Goal: Information Seeking & Learning: Learn about a topic

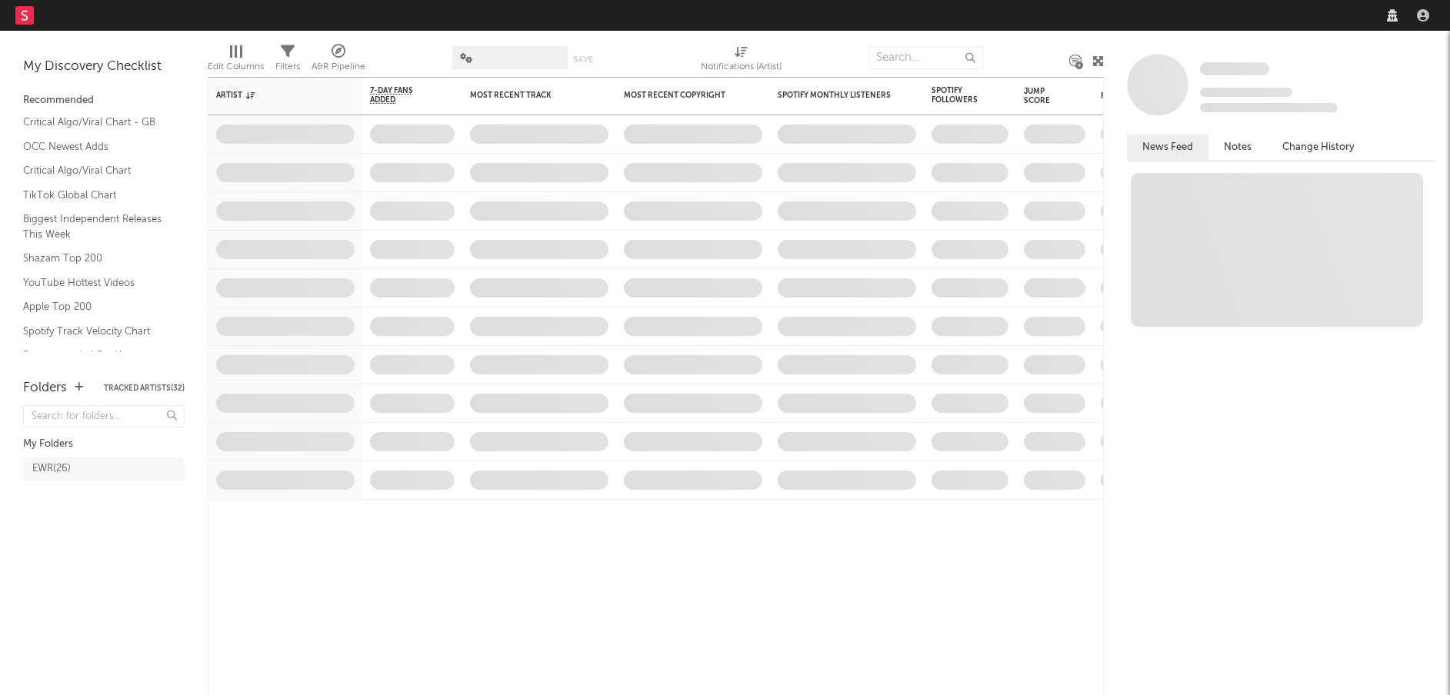
select select "recorded_music"
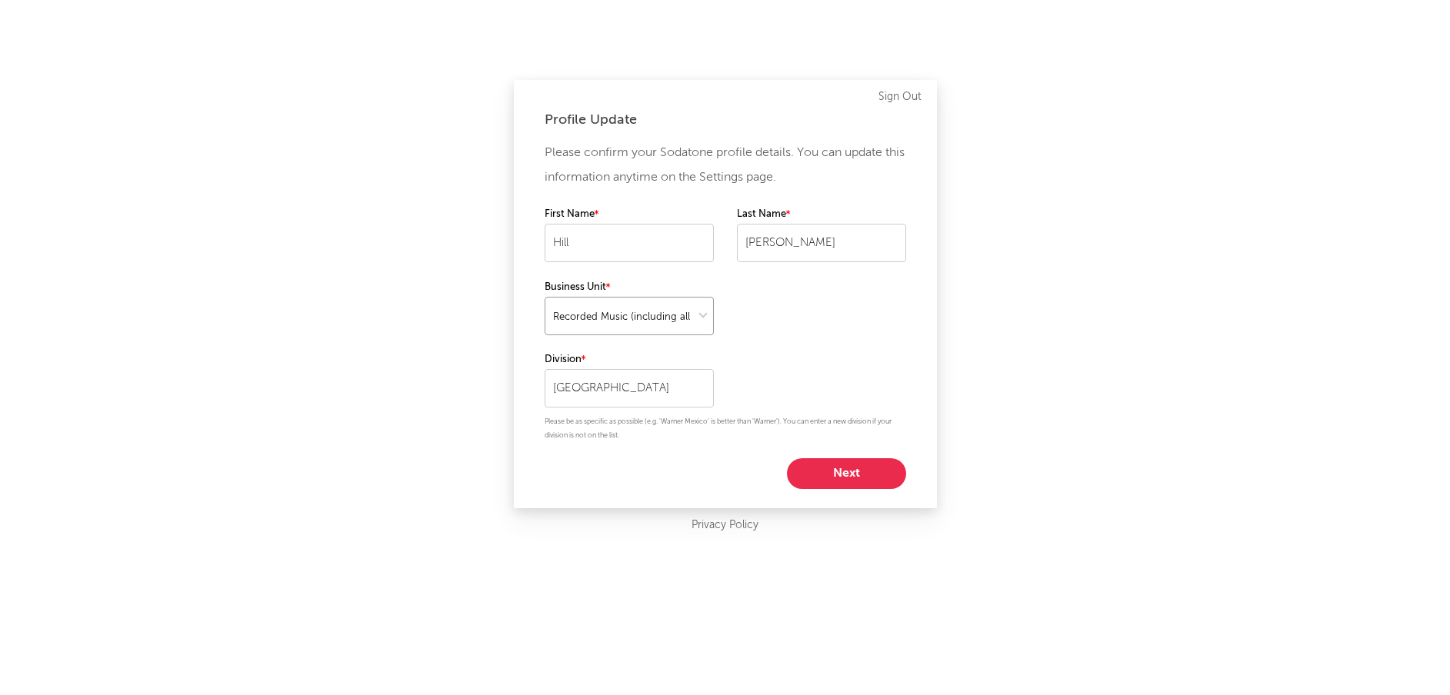
click at [651, 319] on select at bounding box center [629, 316] width 169 height 38
click at [824, 475] on button "Next" at bounding box center [846, 473] width 119 height 31
select select "marketing"
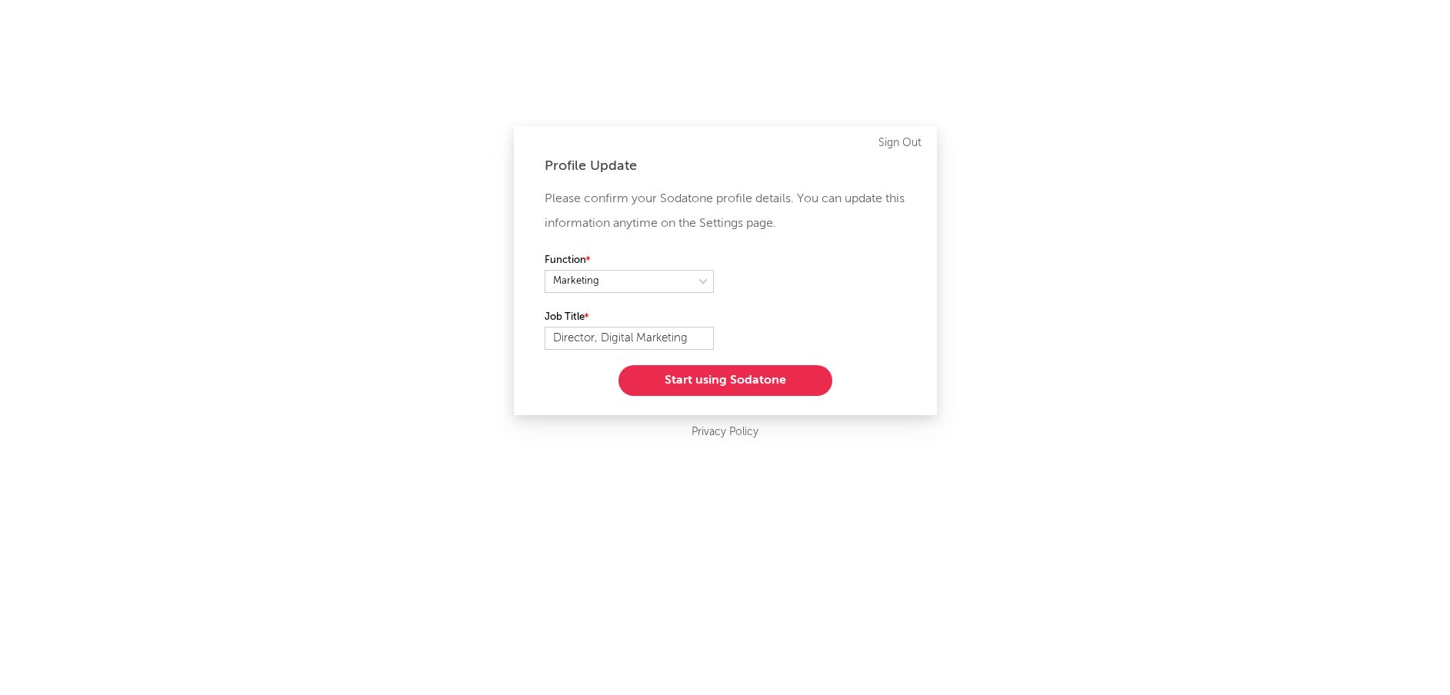
click at [713, 377] on button "Start using Sodatone" at bounding box center [725, 380] width 214 height 31
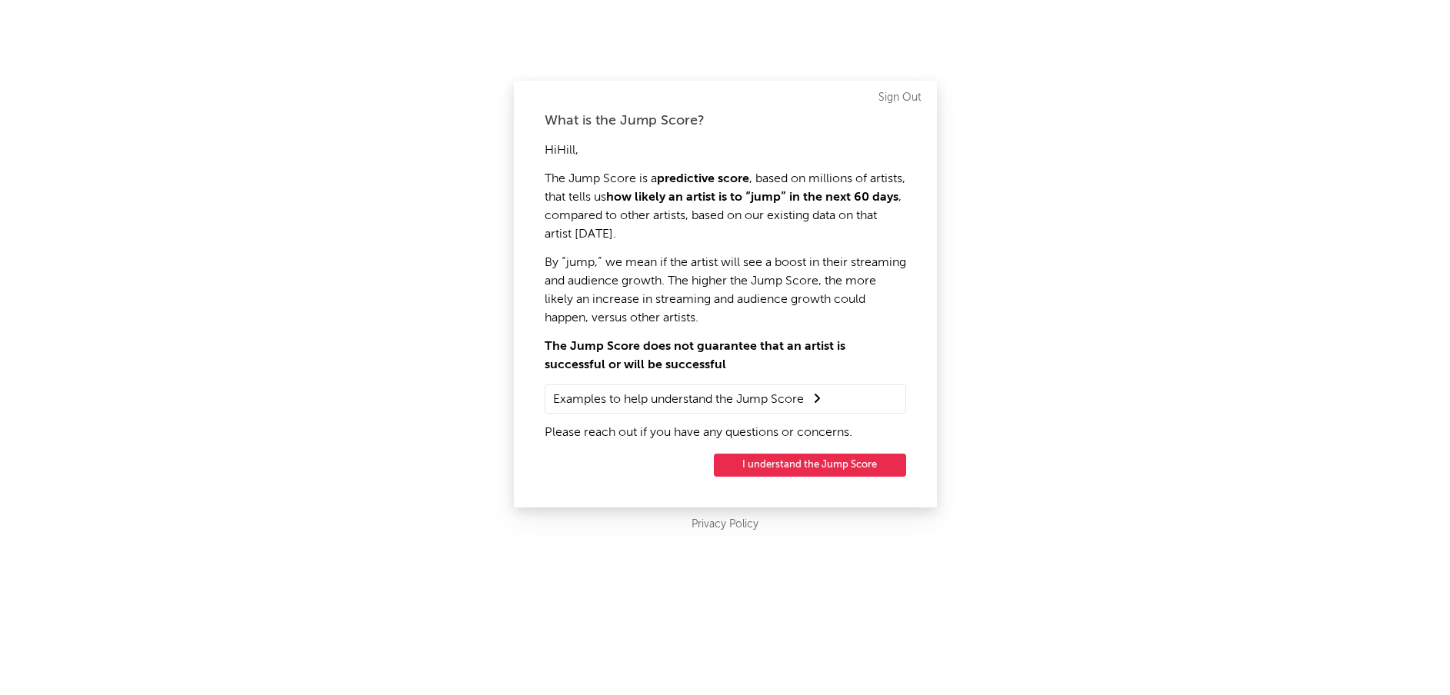
click at [773, 473] on button "I understand the Jump Score" at bounding box center [810, 465] width 192 height 23
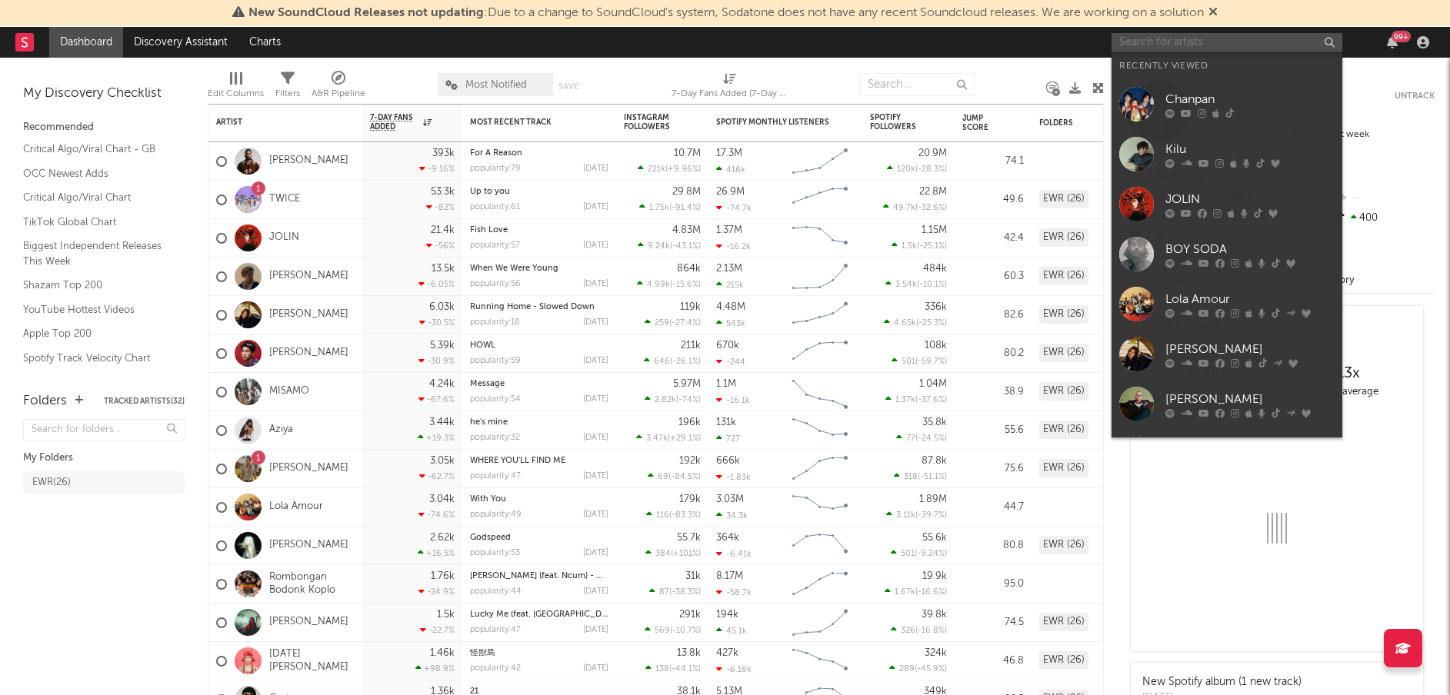
click at [1148, 45] on input "text" at bounding box center [1226, 42] width 231 height 19
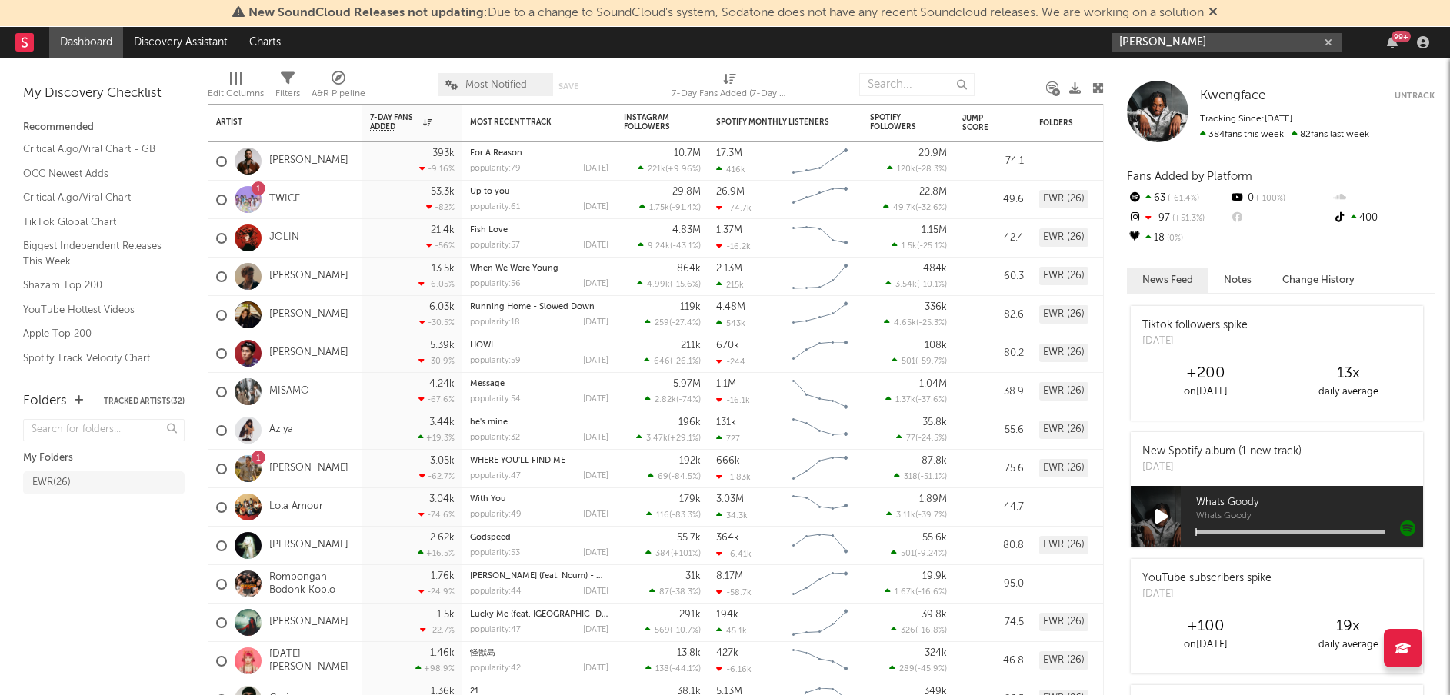
click at [1178, 40] on input "[PERSON_NAME]" at bounding box center [1226, 42] width 231 height 19
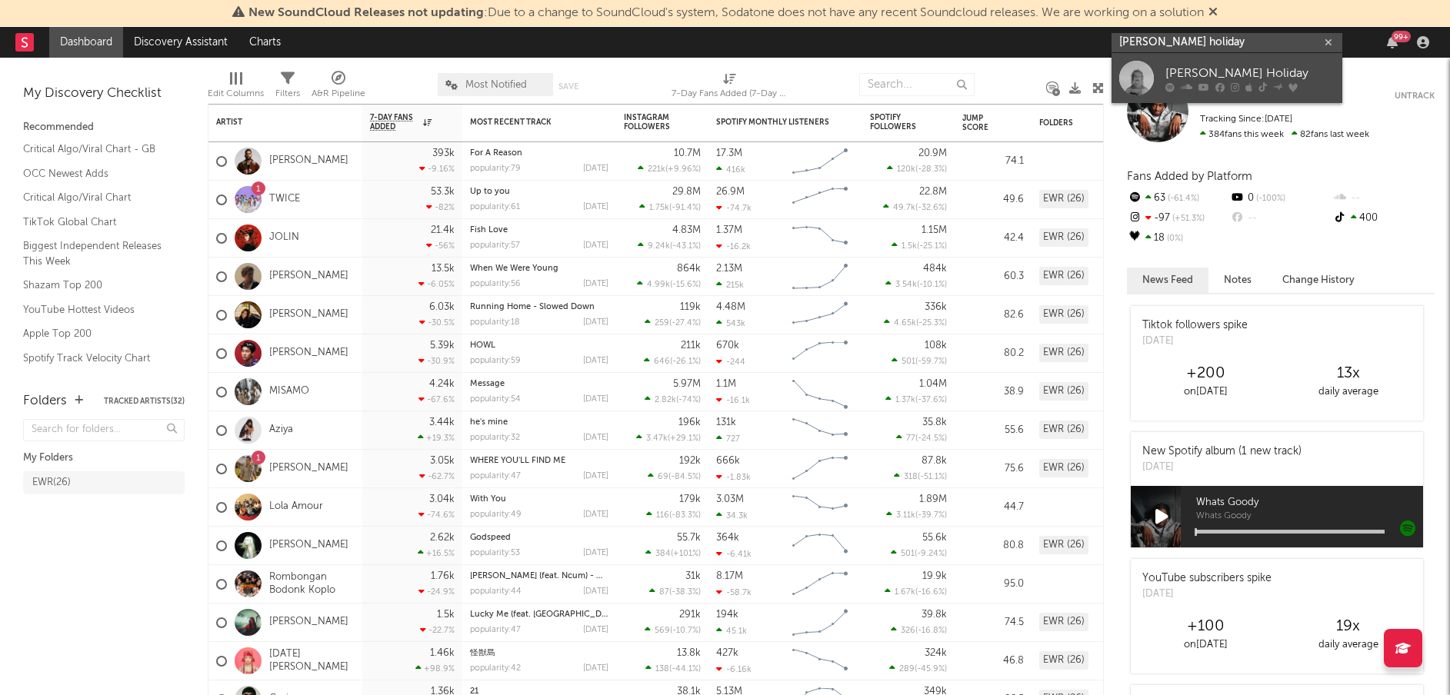
type input "[PERSON_NAME] holiday"
click at [1173, 75] on div "[PERSON_NAME] Holiday" at bounding box center [1249, 73] width 169 height 18
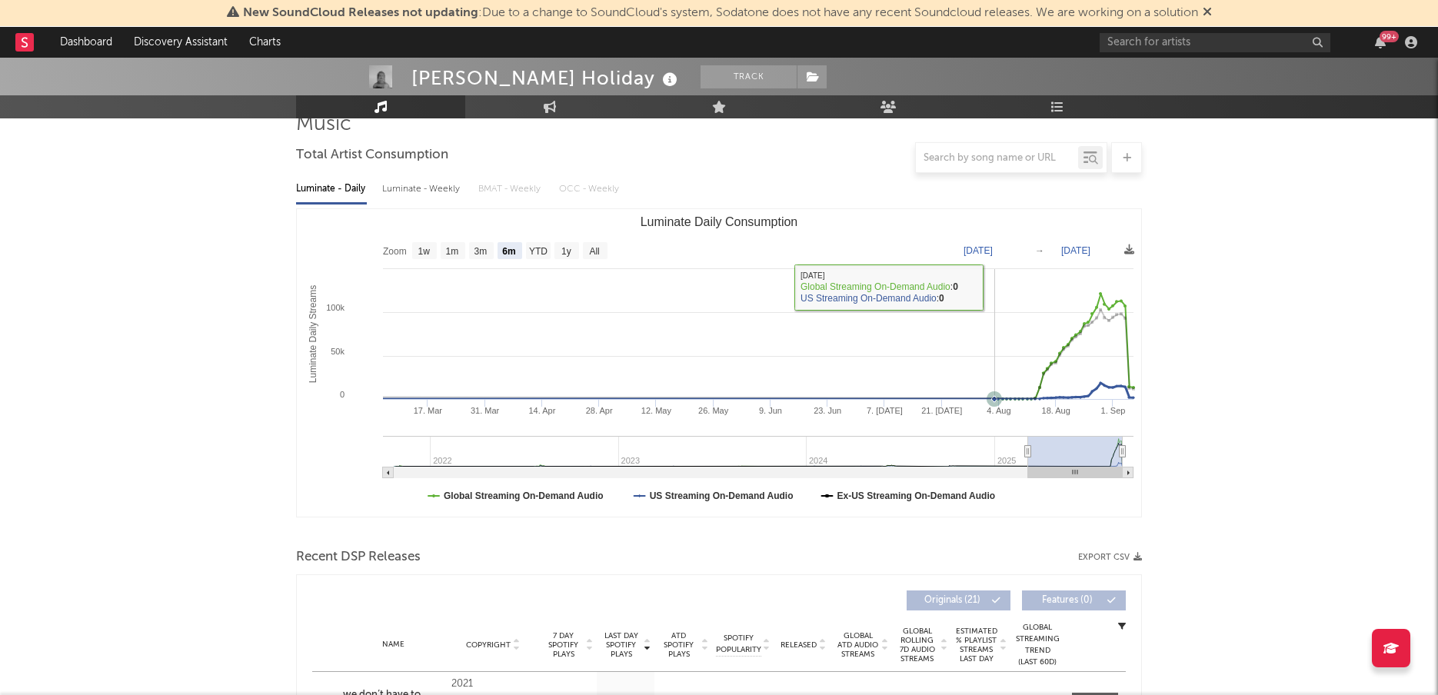
scroll to position [122, 0]
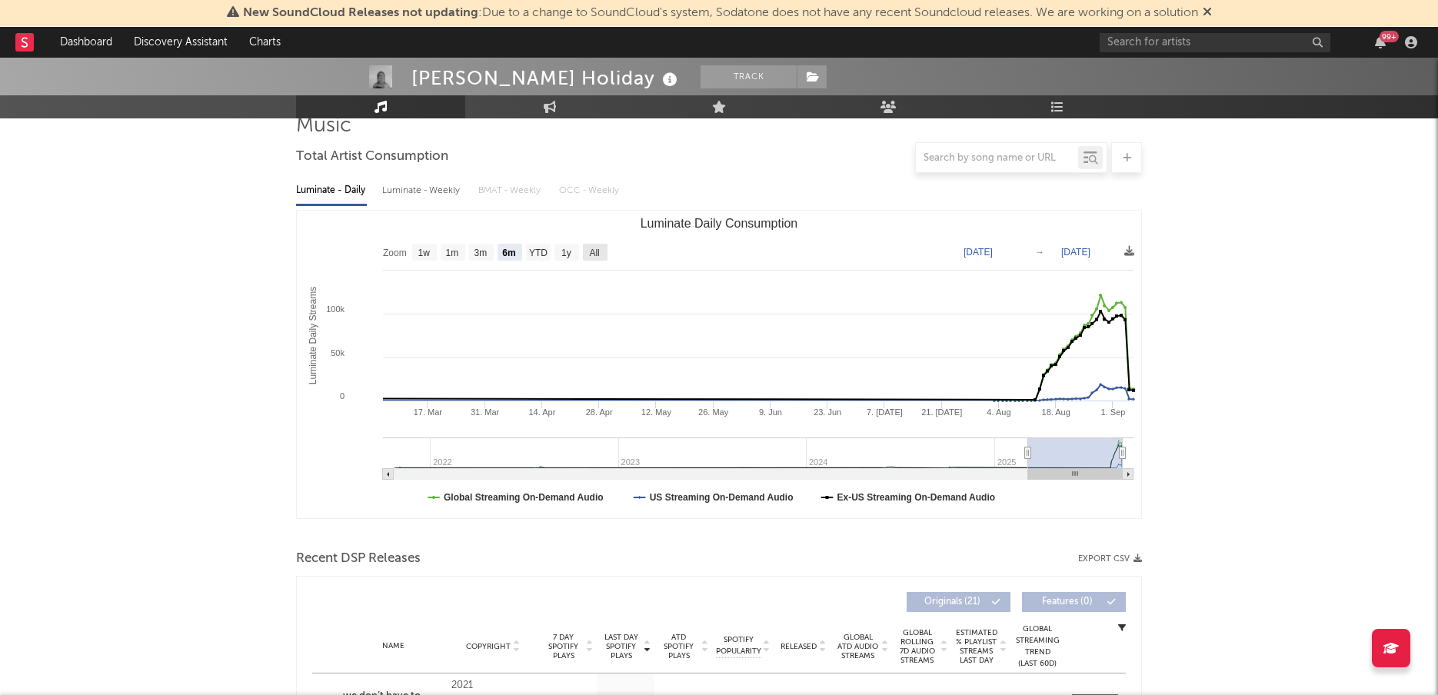
click at [591, 254] on text "All" at bounding box center [594, 253] width 10 height 11
select select "All"
type input "[DATE]"
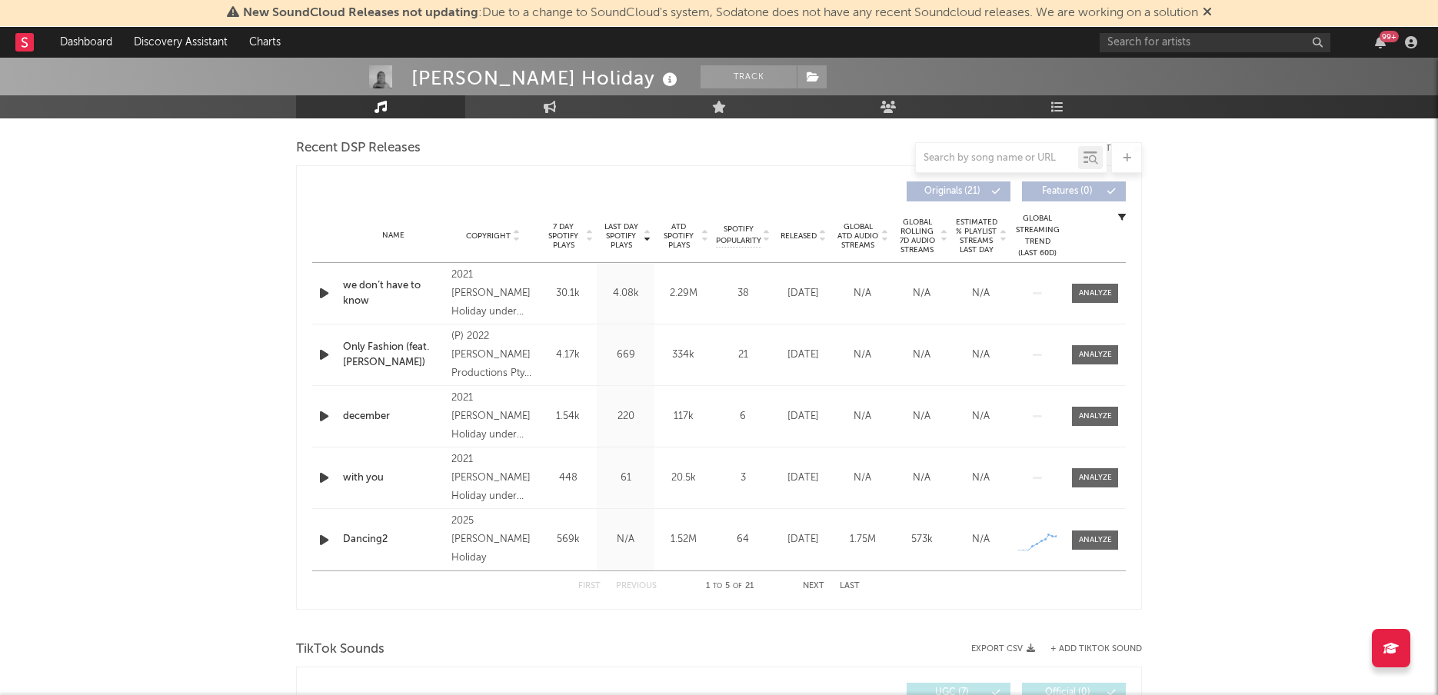
scroll to position [534, 0]
click at [377, 539] on div "Dancing2" at bounding box center [393, 538] width 101 height 15
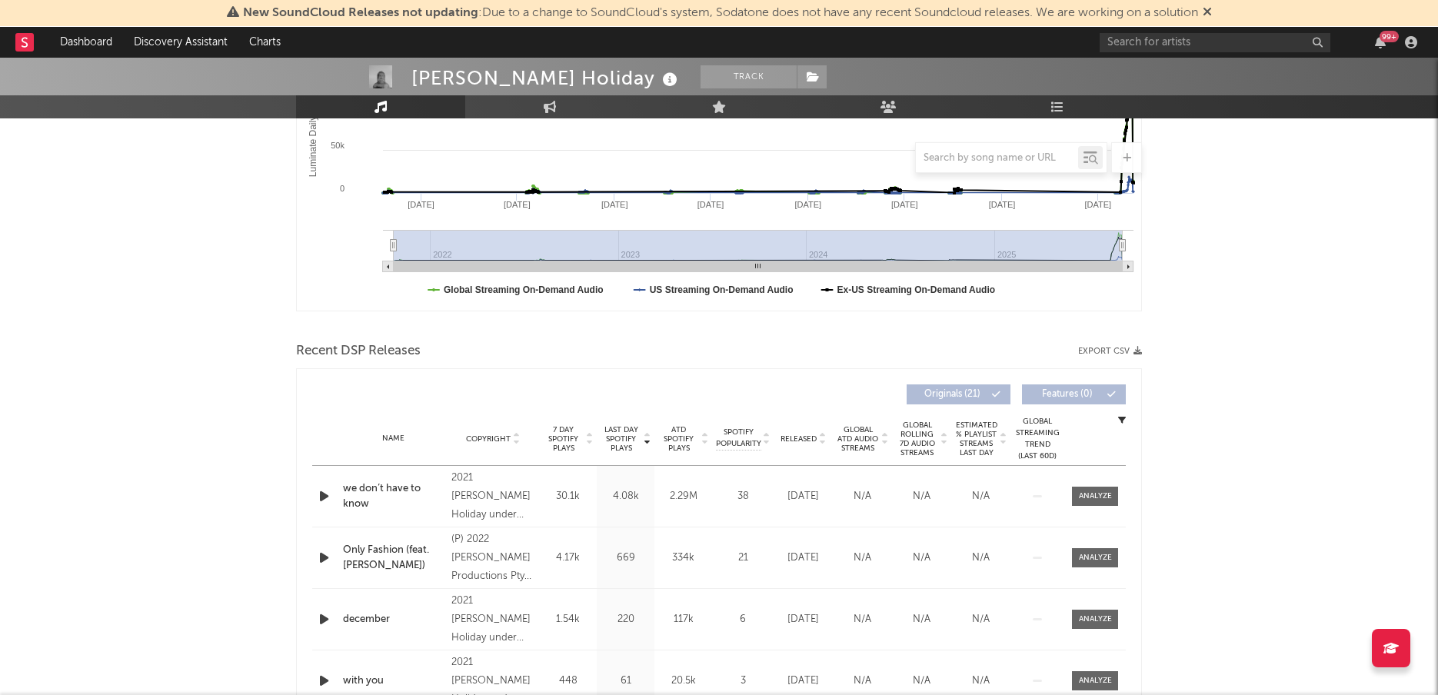
scroll to position [333, 0]
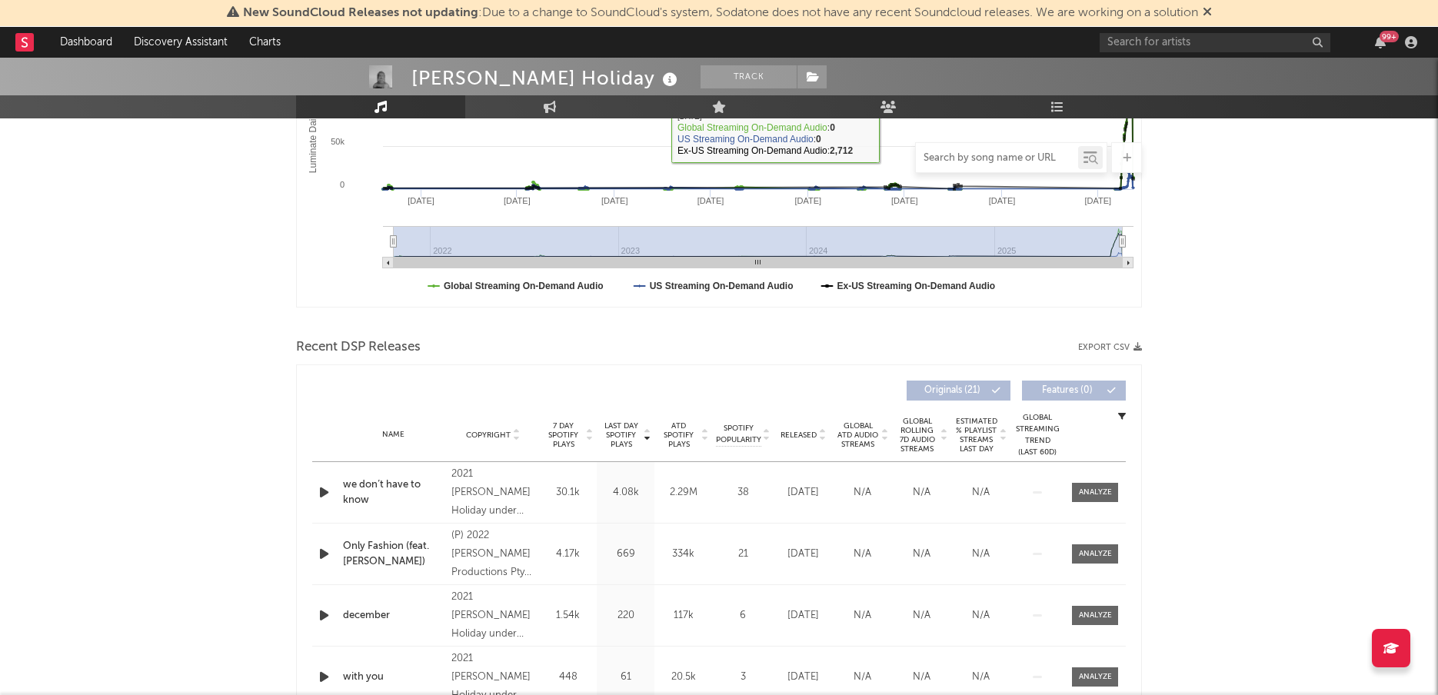
click at [975, 162] on input "text" at bounding box center [997, 158] width 162 height 12
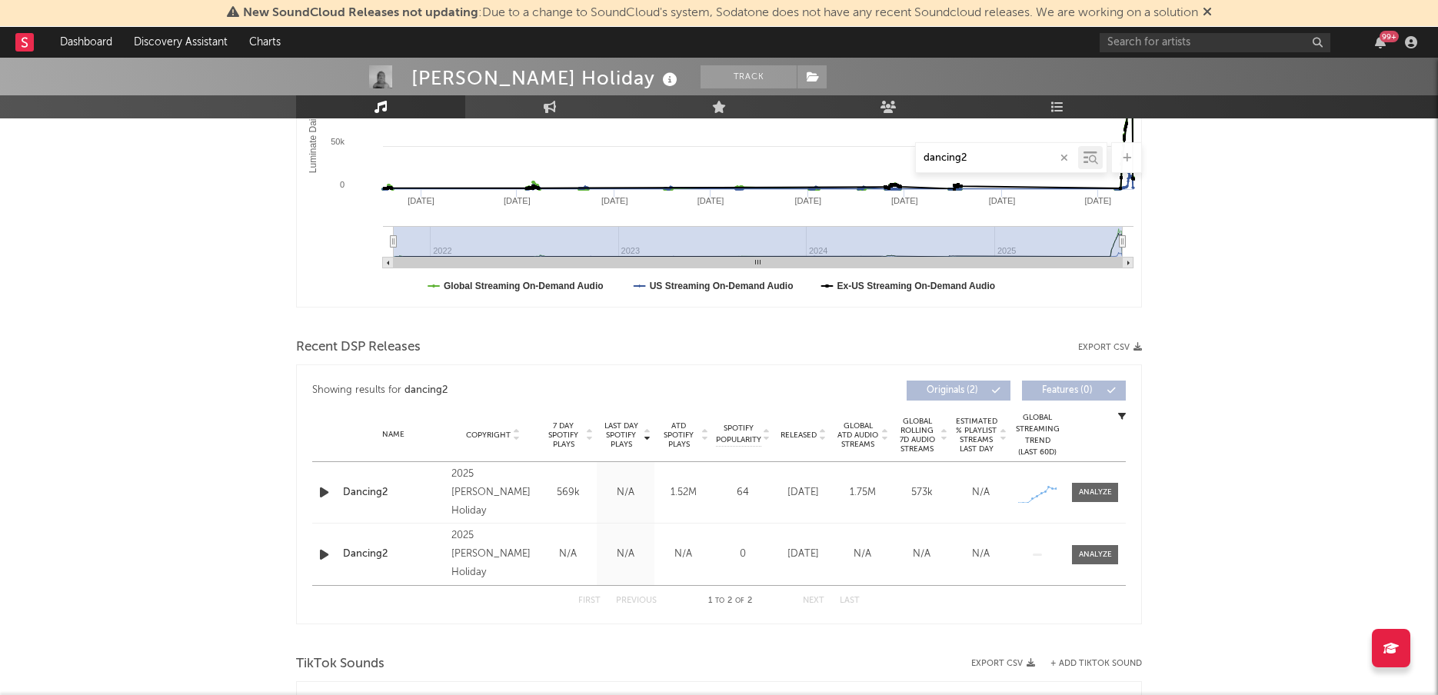
type input "dancing2"
click at [1028, 474] on div "Name Dancing2 Copyright 2025 [PERSON_NAME] Holiday Label [PERSON_NAME] Holiday …" at bounding box center [719, 492] width 814 height 61
click at [1081, 489] on div at bounding box center [1095, 493] width 33 height 12
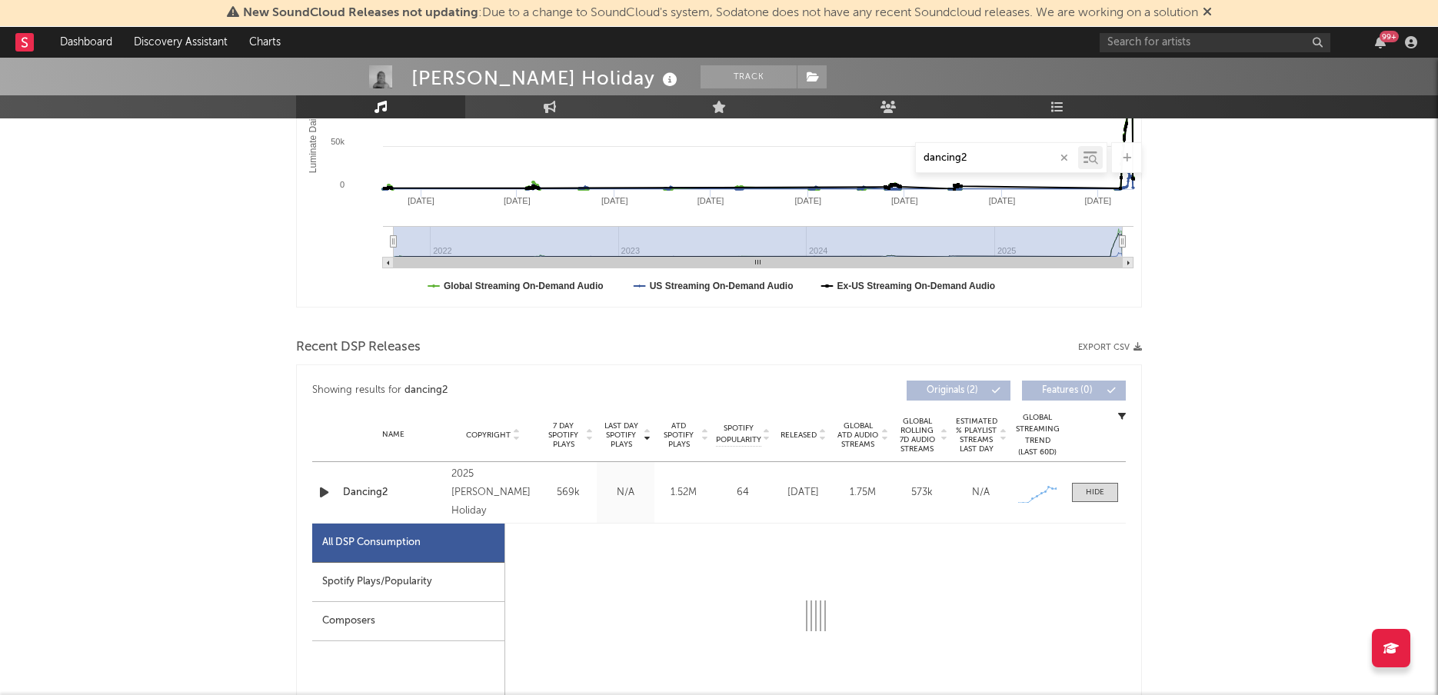
select select "1w"
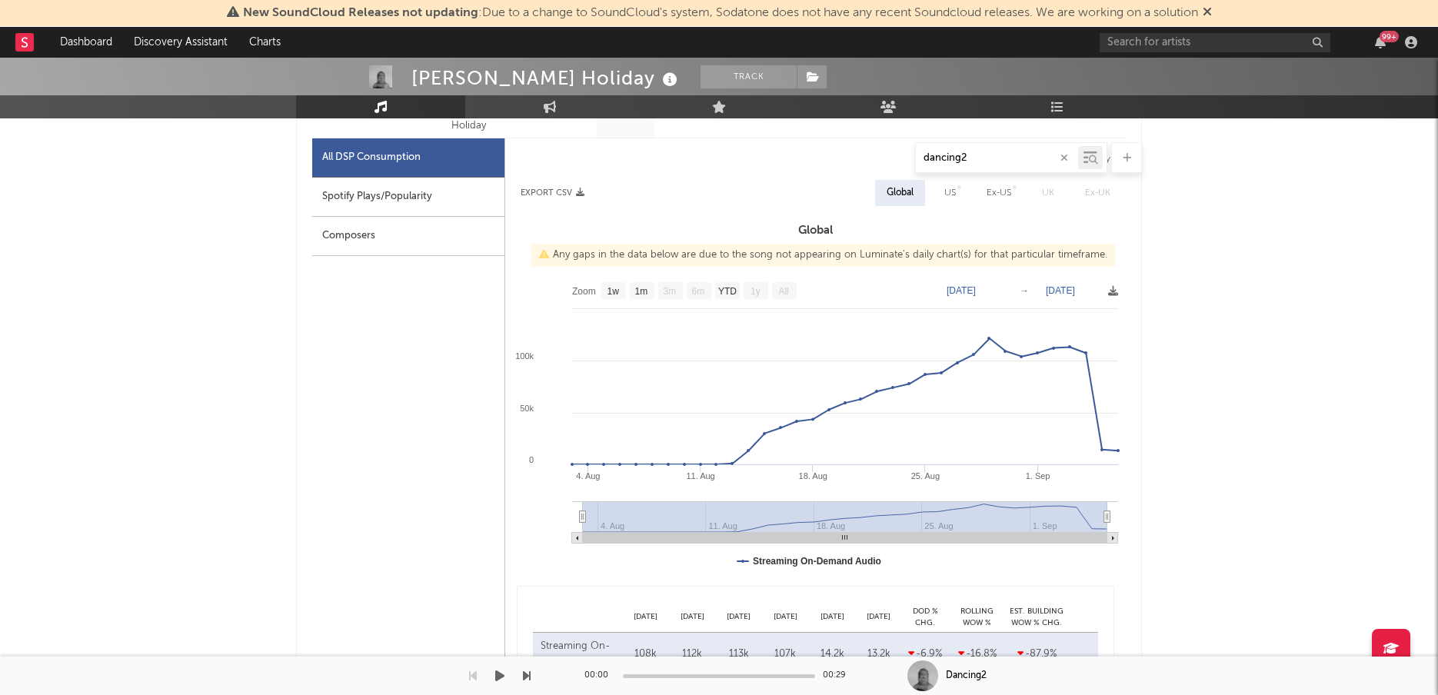
scroll to position [715, 0]
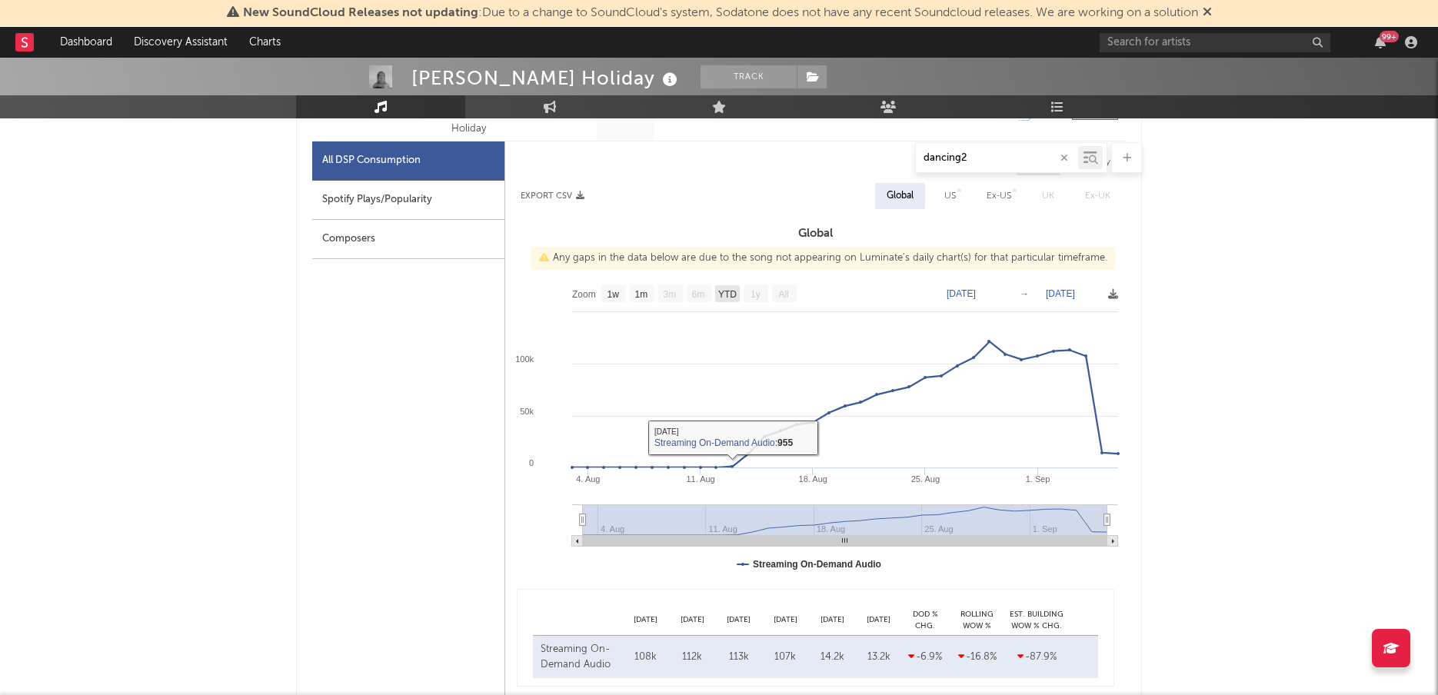
click at [724, 304] on rect at bounding box center [815, 432] width 621 height 308
click at [725, 298] on text "YTD" at bounding box center [727, 294] width 18 height 11
select select "YTD"
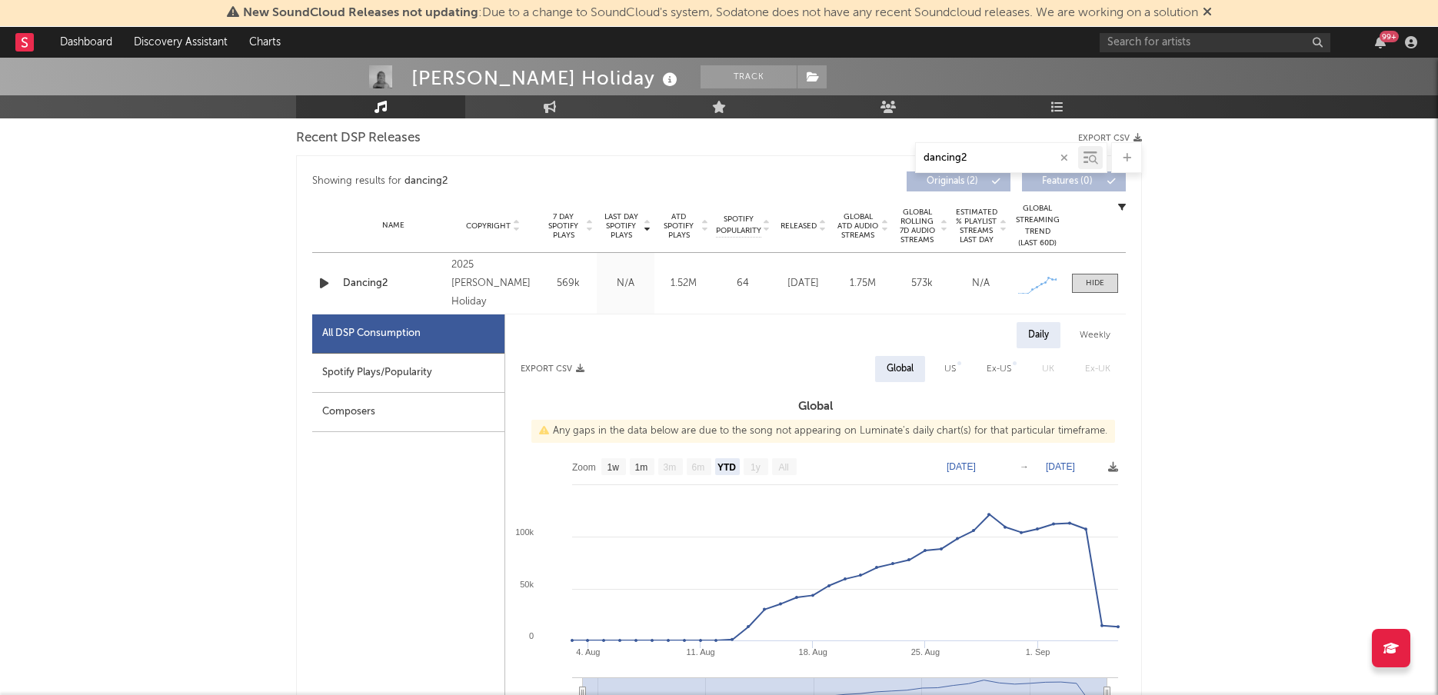
scroll to position [541, 0]
click at [1091, 333] on div "Weekly" at bounding box center [1095, 337] width 54 height 26
select select "YTD"
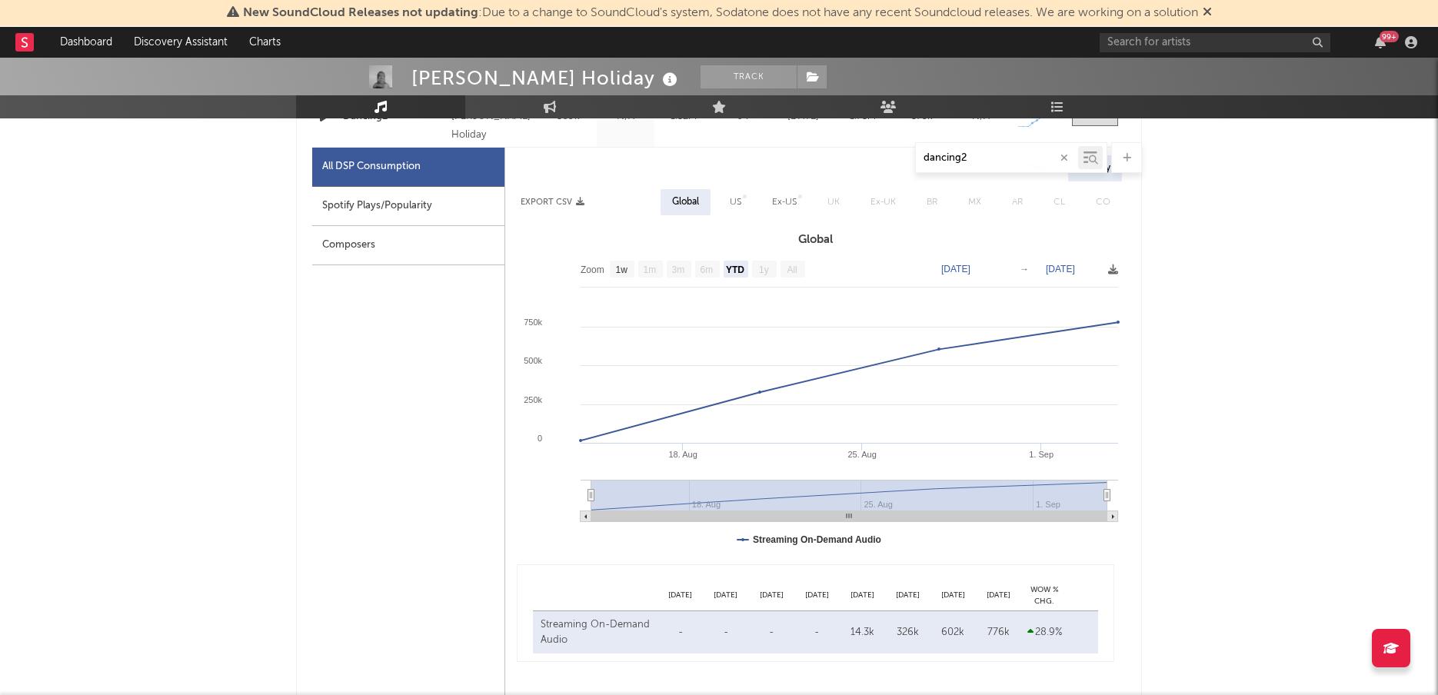
scroll to position [711, 0]
click at [748, 199] on div "US" at bounding box center [735, 201] width 35 height 26
select select "All"
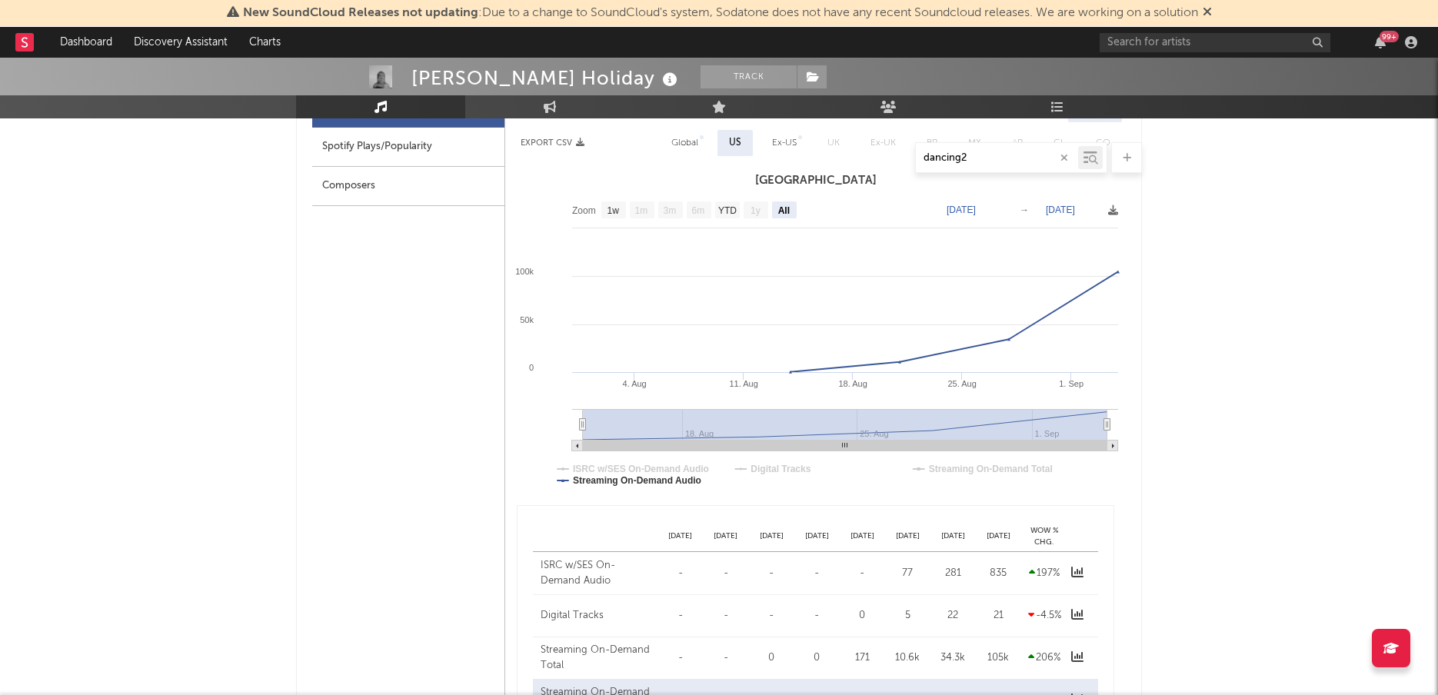
scroll to position [754, 0]
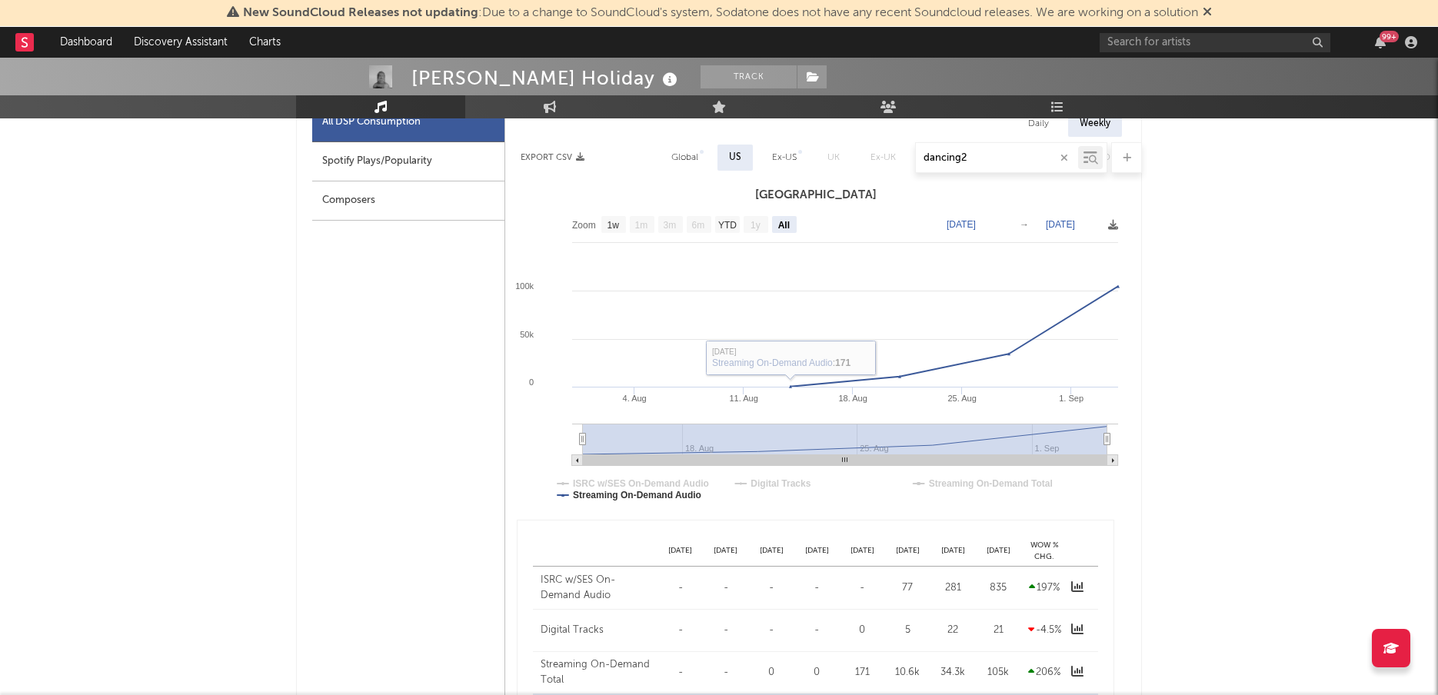
click at [676, 159] on div "dancing2" at bounding box center [719, 157] width 846 height 31
click at [685, 153] on div "dancing2" at bounding box center [719, 157] width 846 height 31
click at [681, 158] on div "dancing2" at bounding box center [719, 157] width 846 height 31
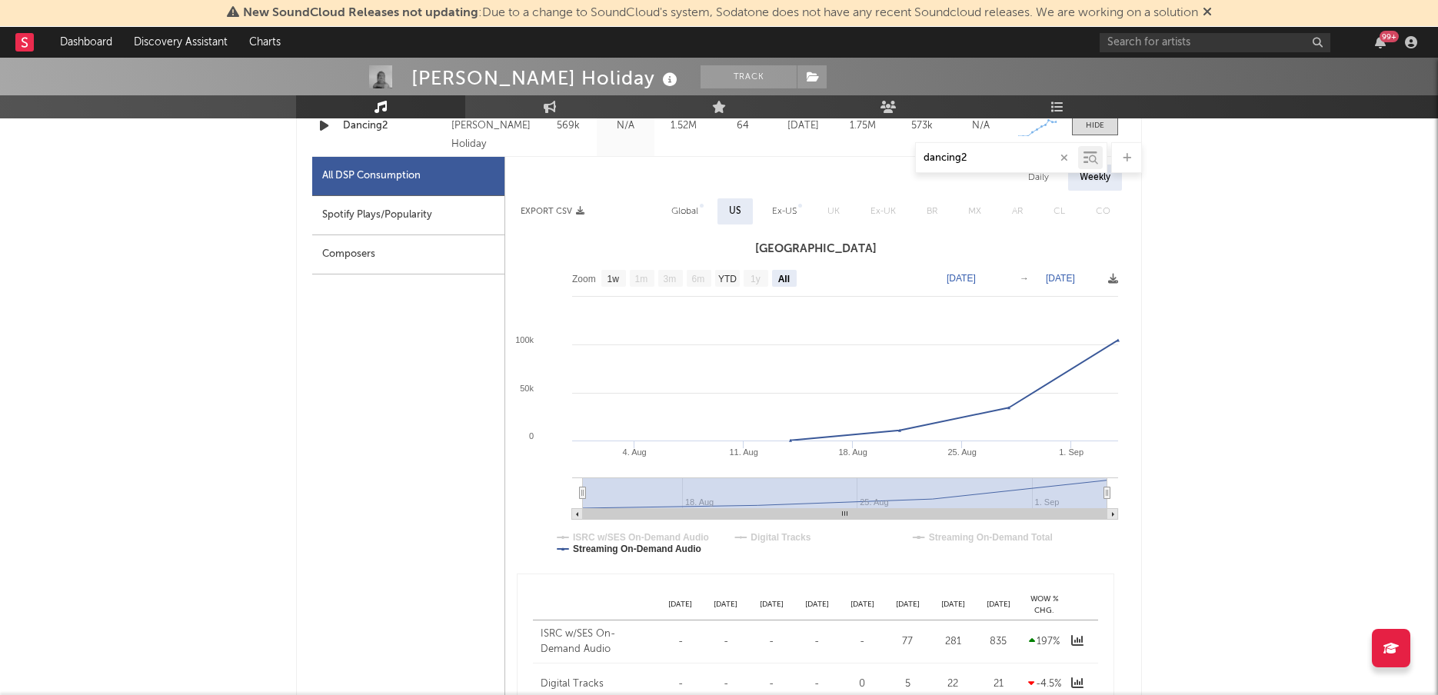
scroll to position [695, 0]
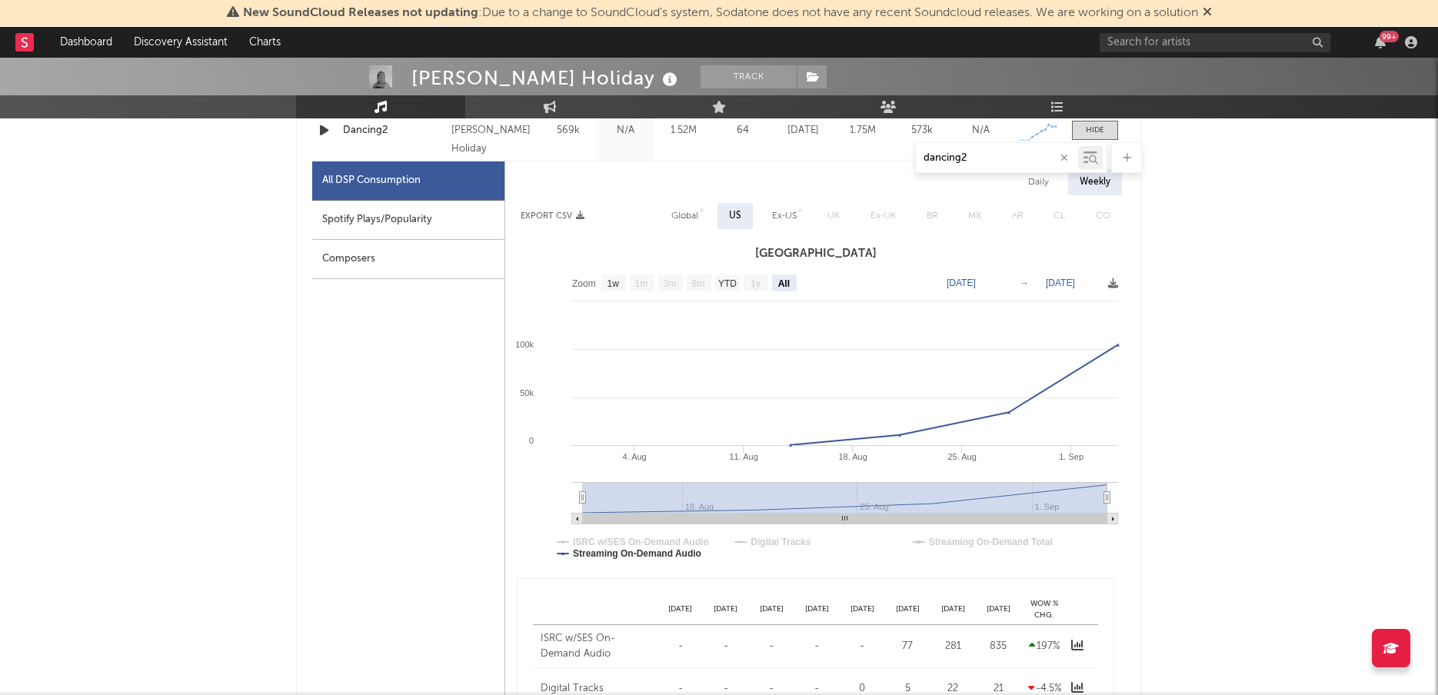
drag, startPoint x: 691, startPoint y: 188, endPoint x: 689, endPoint y: 220, distance: 31.6
click at [691, 193] on div "Daily Weekly" at bounding box center [815, 182] width 621 height 26
click at [689, 220] on div "Global" at bounding box center [684, 216] width 27 height 18
select select "YTD"
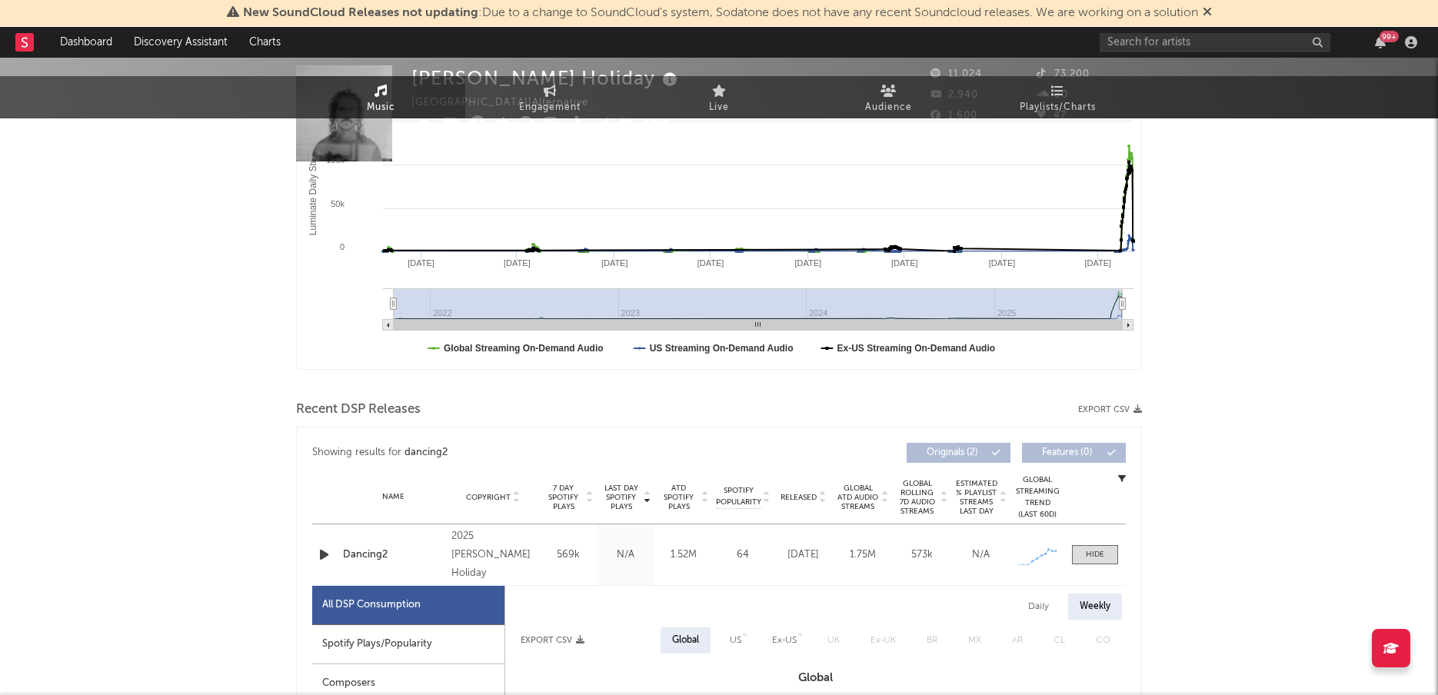
scroll to position [0, 0]
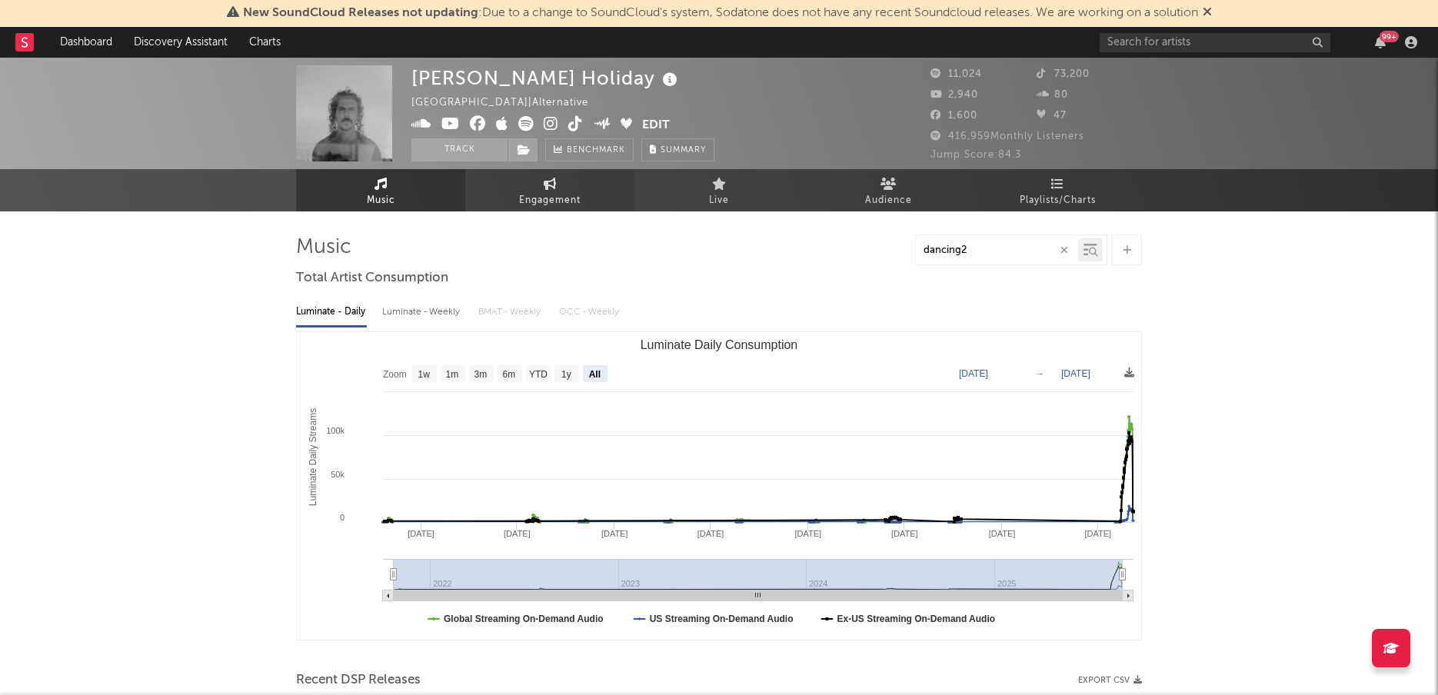
click at [518, 189] on link "Engagement" at bounding box center [549, 190] width 169 height 42
select select "1w"
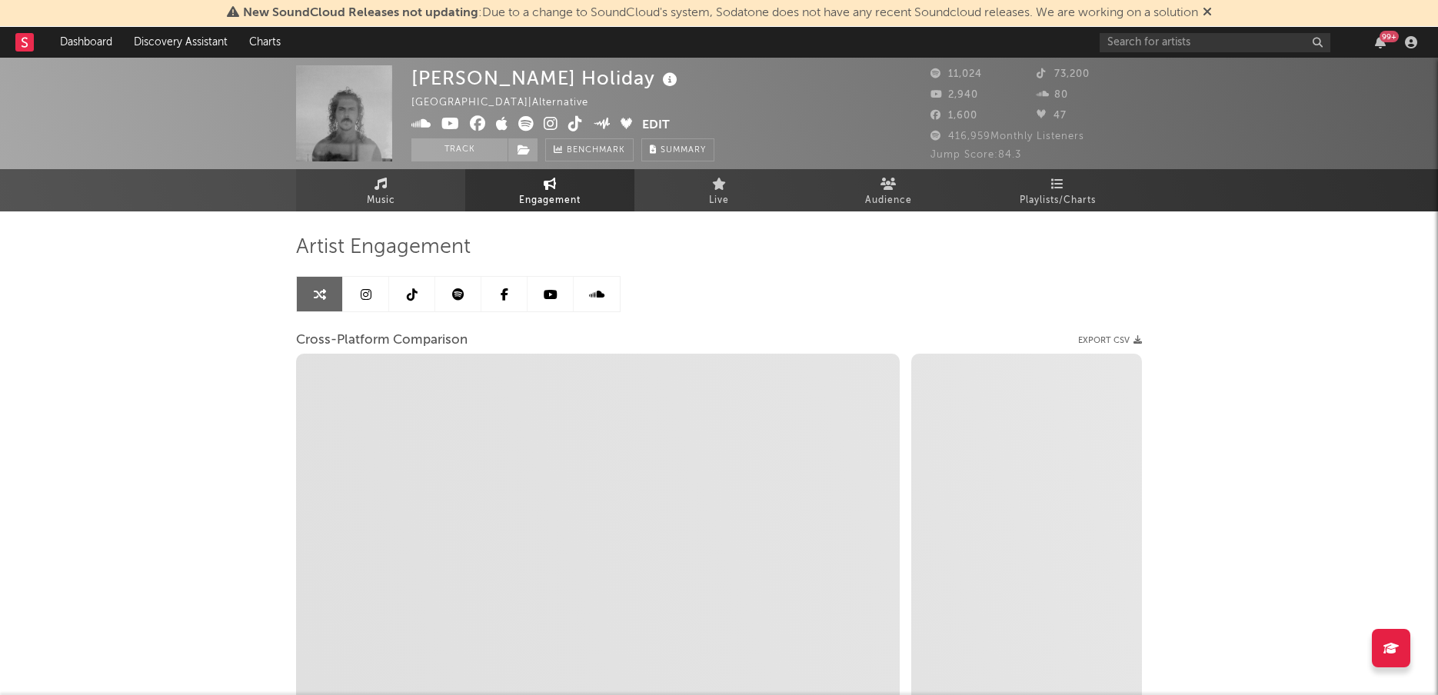
click at [391, 190] on link "Music" at bounding box center [380, 190] width 169 height 42
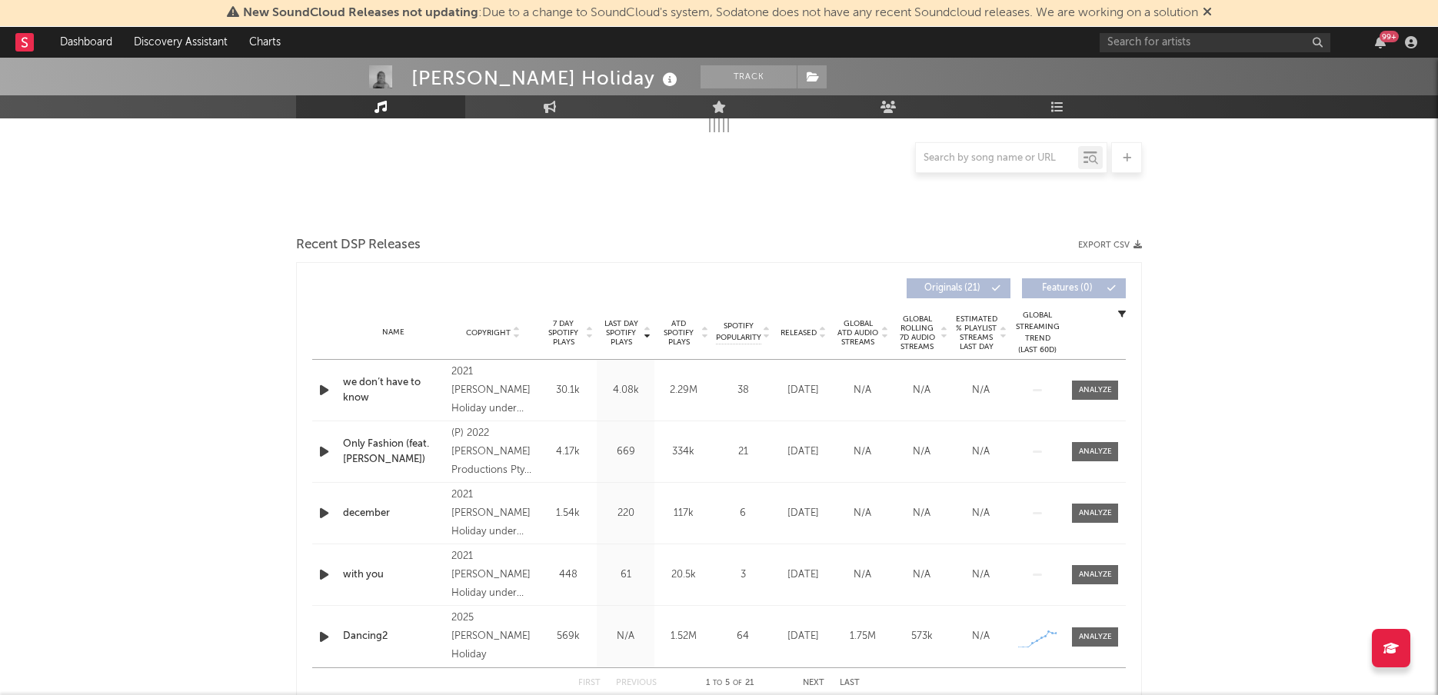
select select "6m"
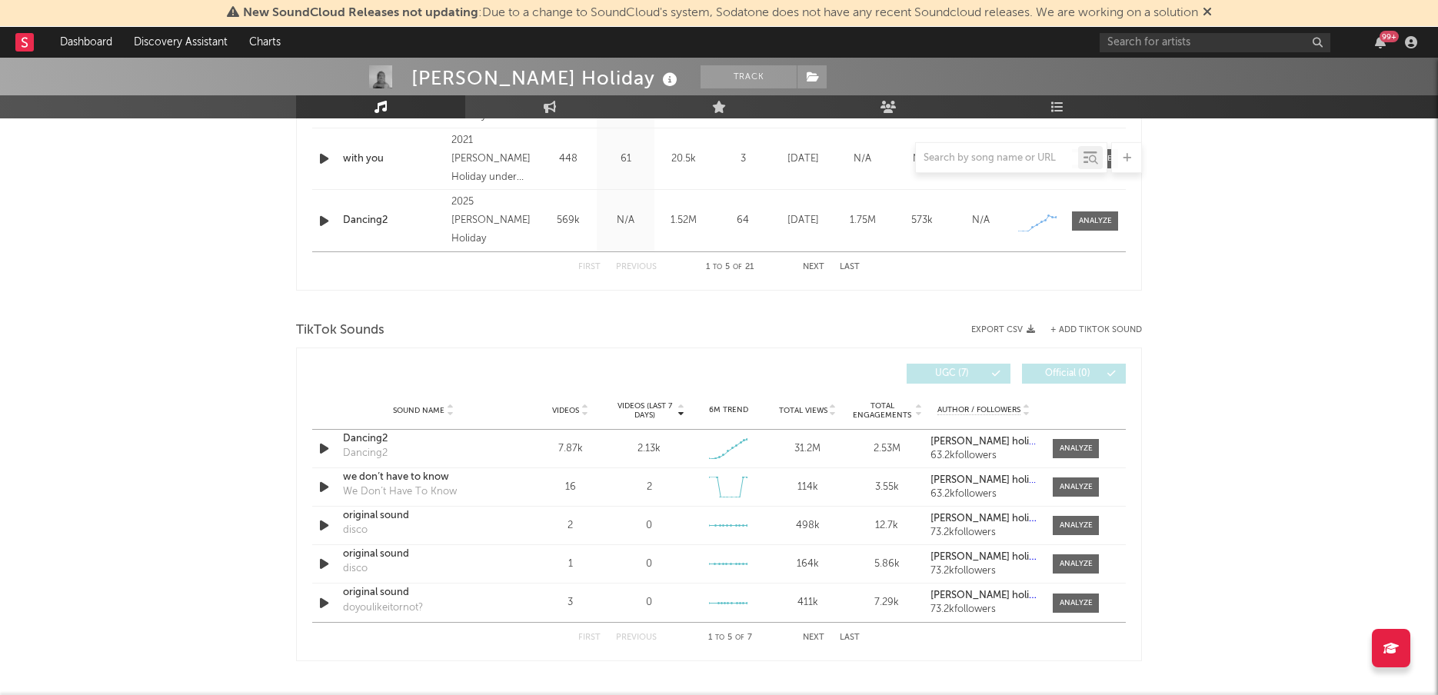
scroll to position [881, 0]
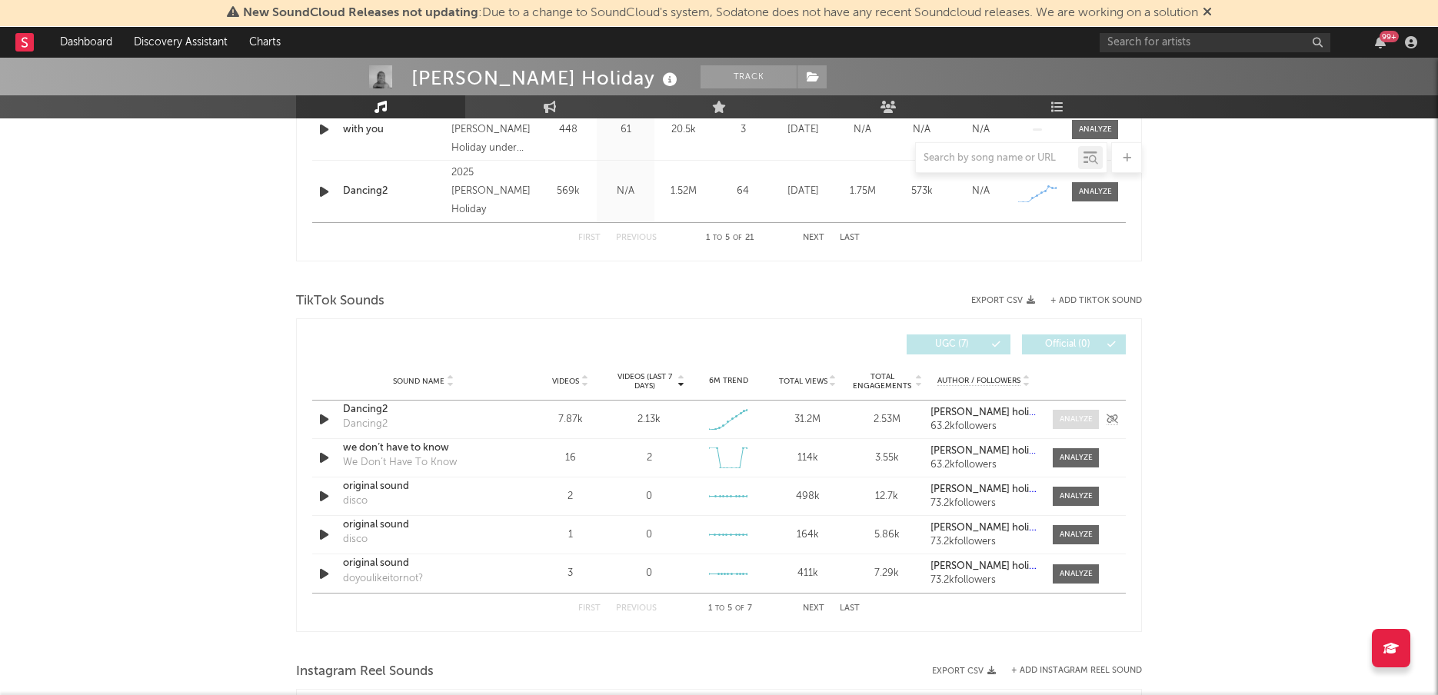
click at [1065, 415] on div at bounding box center [1076, 420] width 33 height 12
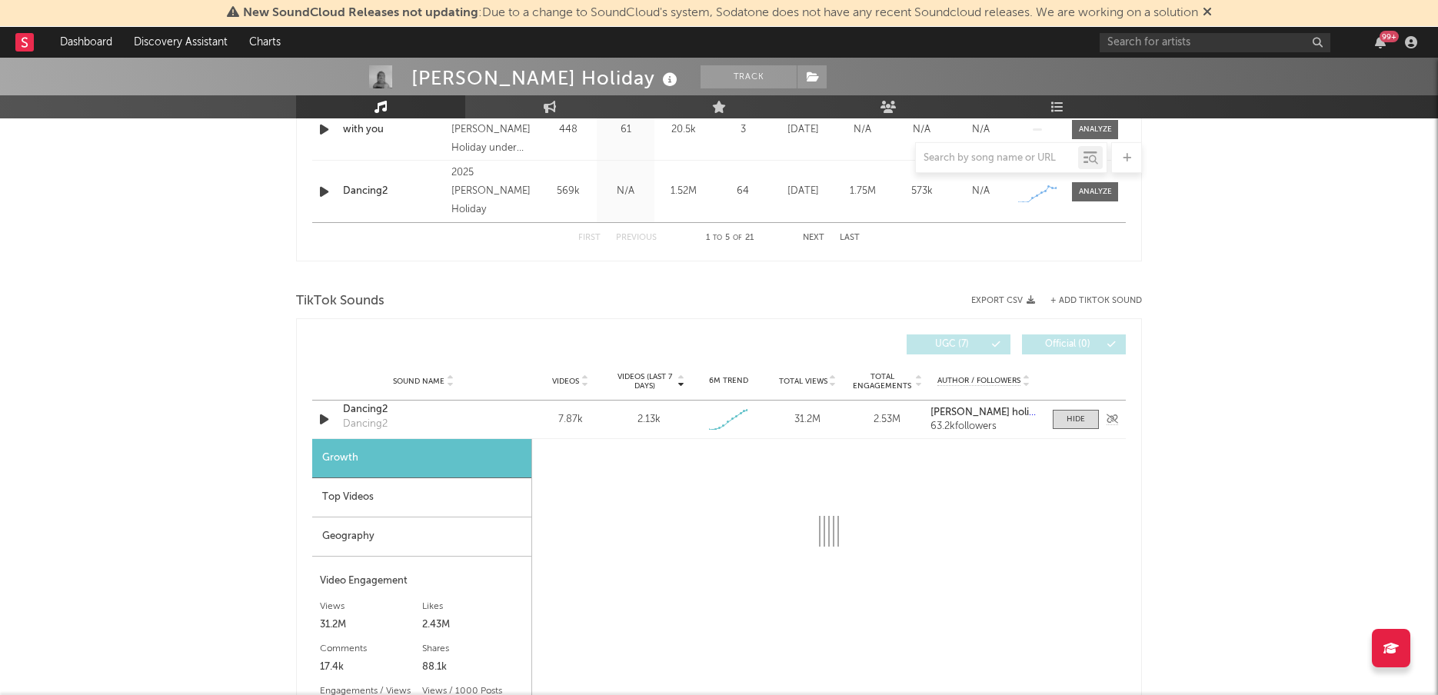
select select "1w"
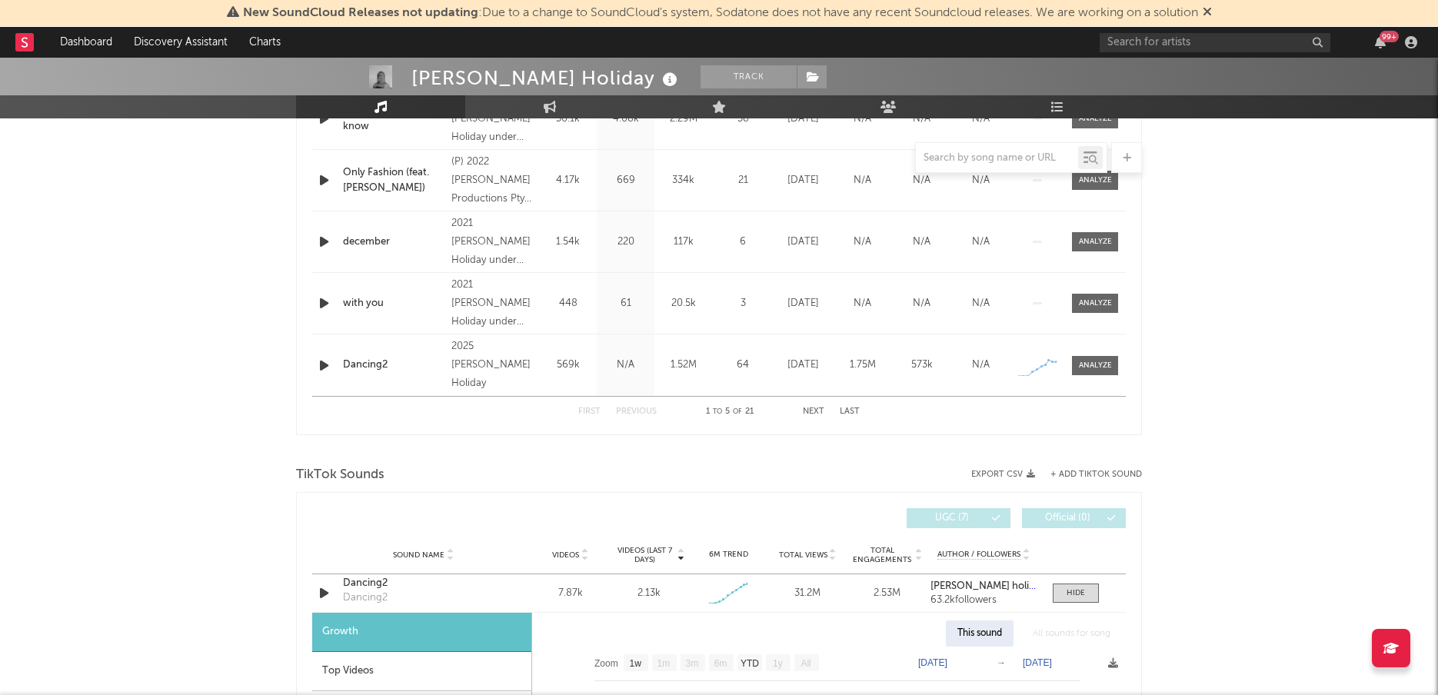
scroll to position [453, 0]
